Goal: Check status

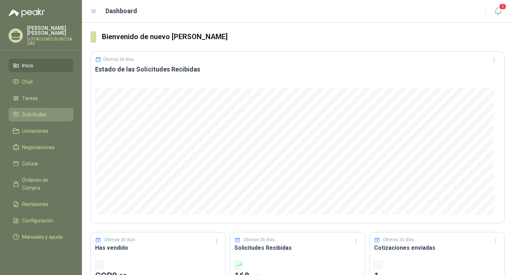
click at [23, 111] on span "Solicitudes" at bounding box center [34, 115] width 25 height 8
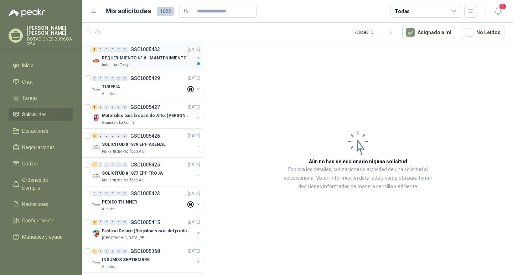
click at [140, 60] on p "REQUERIMIENTO N° 6 - MANTENIMIENTO" at bounding box center [144, 58] width 85 height 7
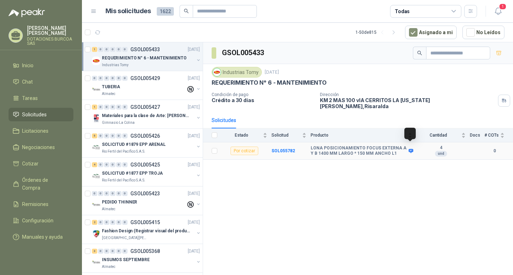
click at [411, 149] on icon at bounding box center [410, 151] width 5 height 5
click at [286, 149] on b "SOL055782" at bounding box center [283, 151] width 24 height 5
